Goal: Task Accomplishment & Management: Complete application form

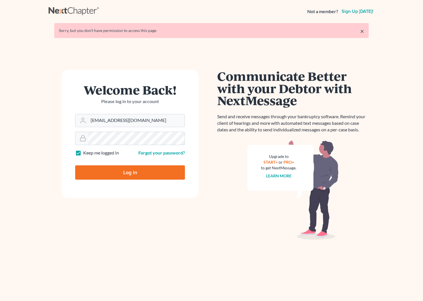
click at [125, 175] on input "Log In" at bounding box center [130, 172] width 110 height 14
type input "Thinking..."
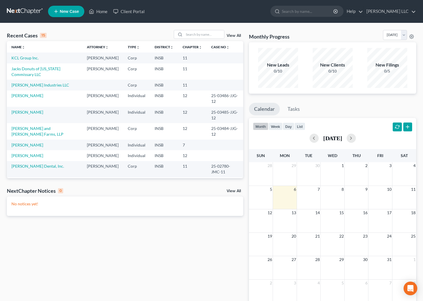
scroll to position [0, 0]
click at [191, 35] on input "search" at bounding box center [204, 34] width 40 height 8
type input "land"
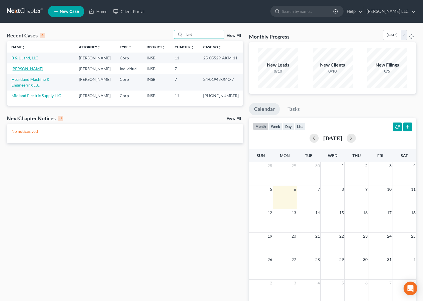
click at [28, 71] on link "[PERSON_NAME]" at bounding box center [27, 68] width 32 height 5
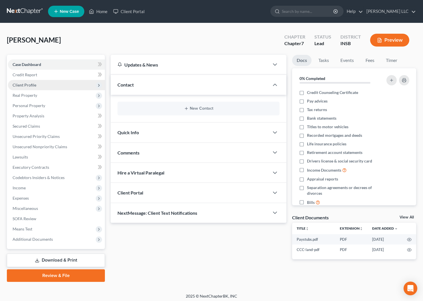
click at [20, 86] on span "Client Profile" at bounding box center [25, 85] width 24 height 5
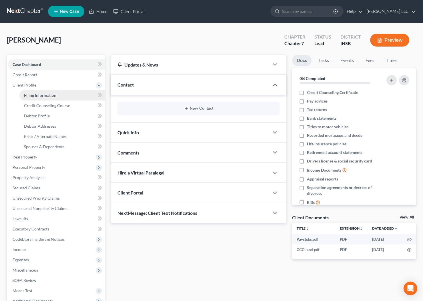
click at [43, 94] on span "Filing Information" at bounding box center [40, 95] width 32 height 5
select select "0"
select select "3"
select select "0"
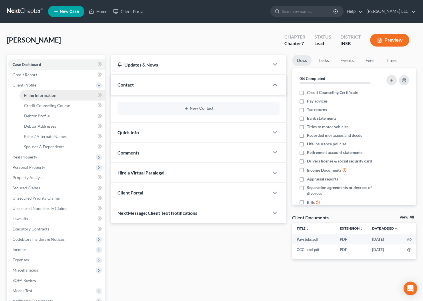
select select "28"
select select "0"
select select "15"
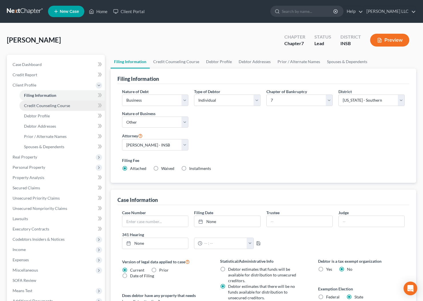
click at [45, 105] on span "Credit Counseling Course" at bounding box center [47, 105] width 46 height 5
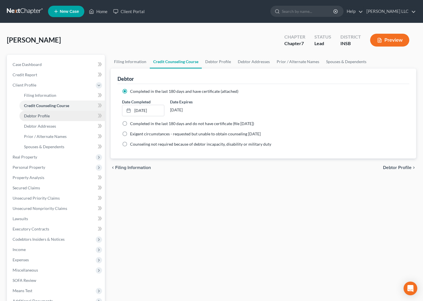
click at [42, 116] on span "Debtor Profile" at bounding box center [37, 115] width 26 height 5
select select "1"
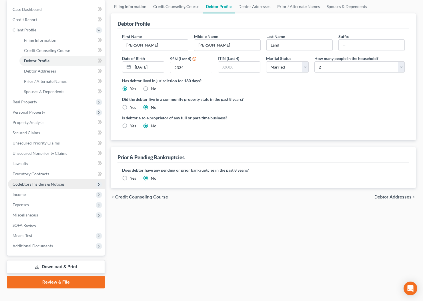
scroll to position [57, 0]
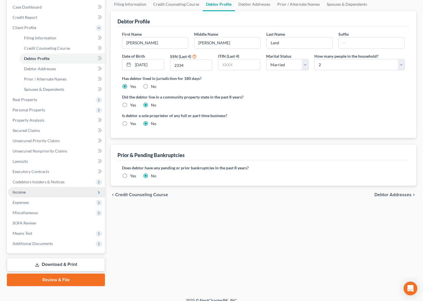
click at [18, 192] on span "Income" at bounding box center [19, 192] width 13 height 5
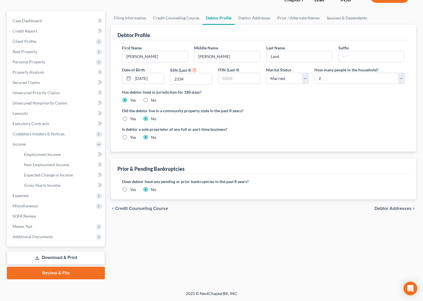
scroll to position [43, 0]
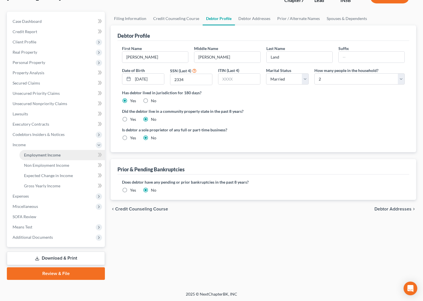
click at [37, 155] on span "Employment Income" at bounding box center [42, 155] width 37 height 5
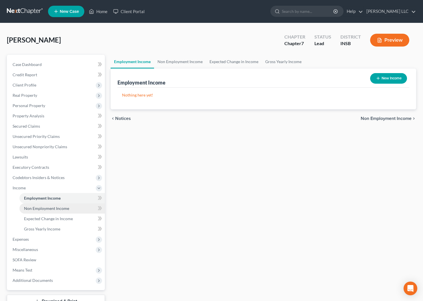
click at [38, 205] on link "Non Employment Income" at bounding box center [61, 208] width 85 height 10
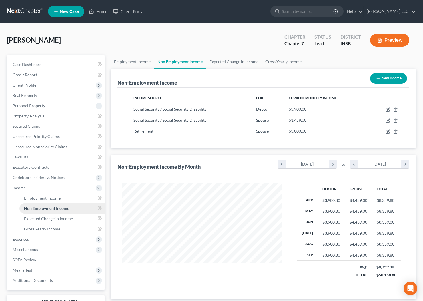
scroll to position [102, 171]
click at [37, 228] on span "Gross Yearly Income" at bounding box center [42, 229] width 36 height 5
